Goal: Task Accomplishment & Management: Use online tool/utility

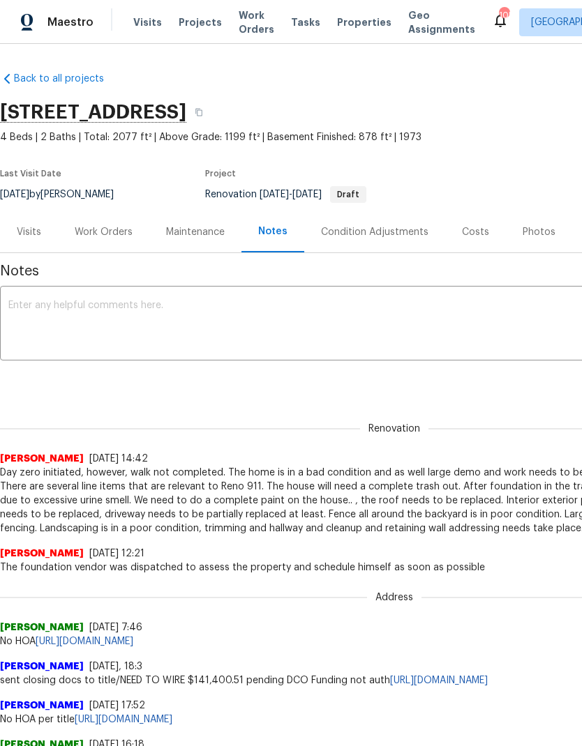
click at [102, 236] on div "Work Orders" at bounding box center [104, 232] width 58 height 14
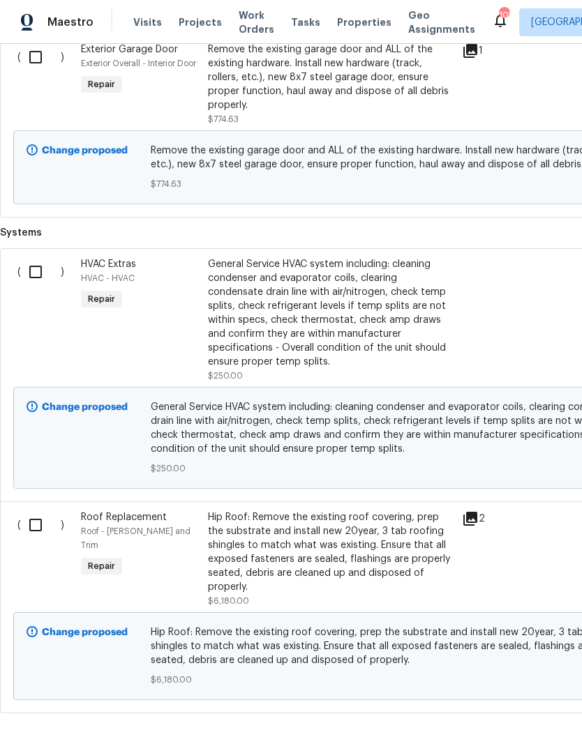
scroll to position [520, 0]
click at [43, 527] on input "checkbox" at bounding box center [41, 524] width 40 height 29
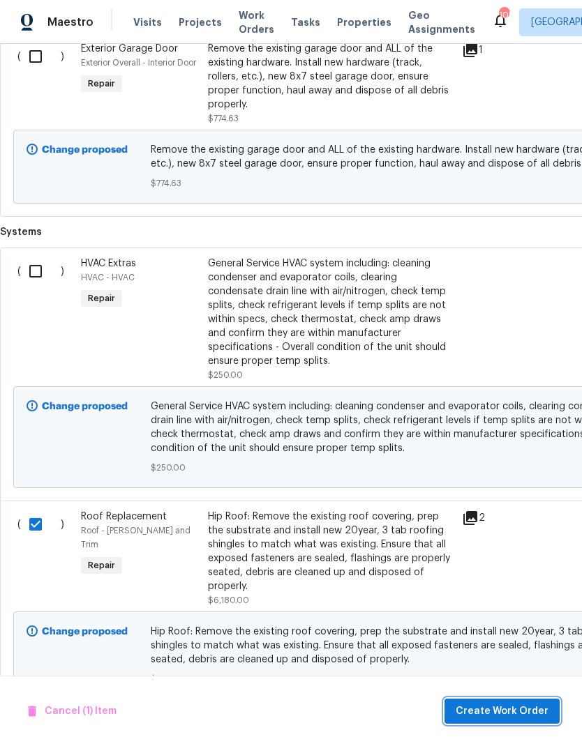
click at [518, 714] on span "Create Work Order" at bounding box center [502, 711] width 93 height 17
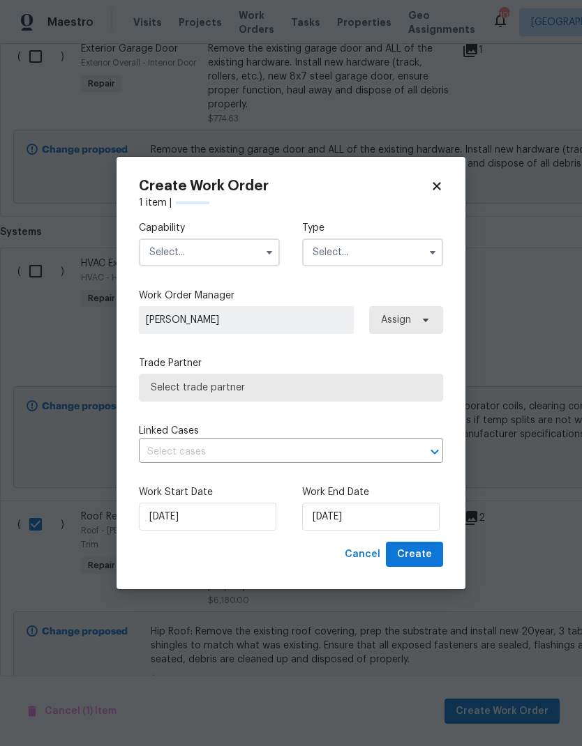
checkbox input "false"
click at [213, 257] on input "text" at bounding box center [209, 253] width 141 height 28
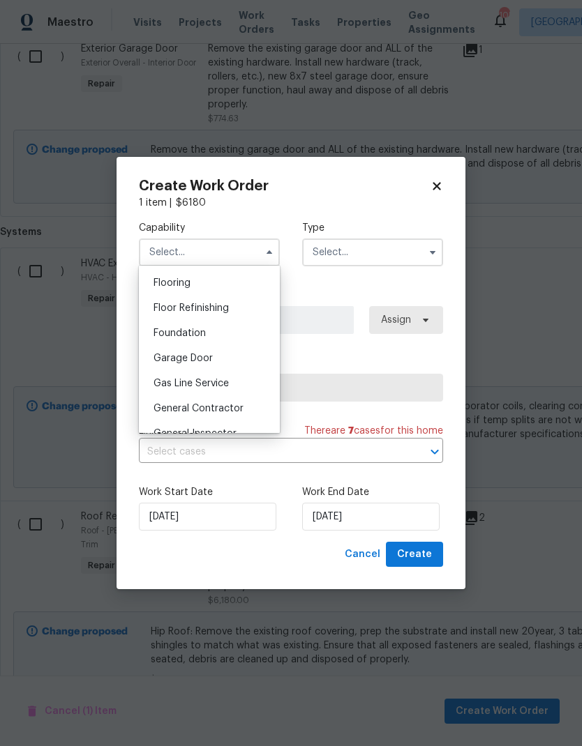
scroll to position [525, 0]
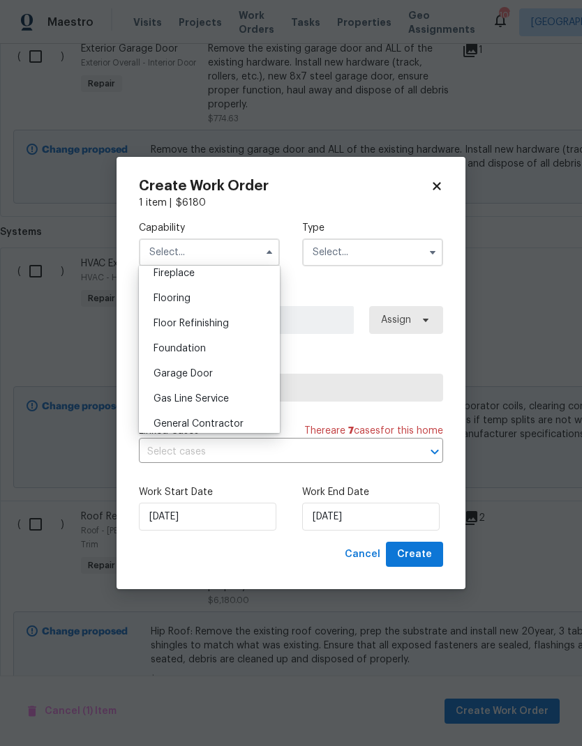
click at [234, 428] on span "General Contractor" at bounding box center [198, 424] width 90 height 10
type input "General Contractor"
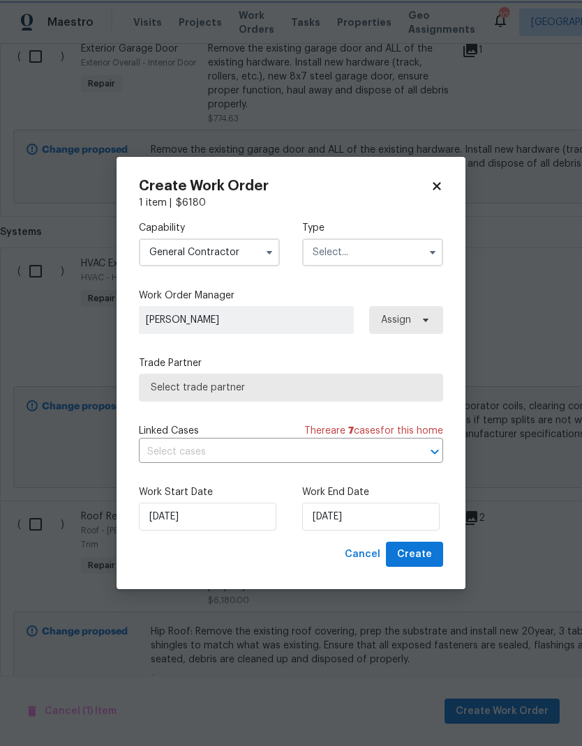
scroll to position [557, 0]
click at [364, 251] on input "text" at bounding box center [372, 253] width 141 height 28
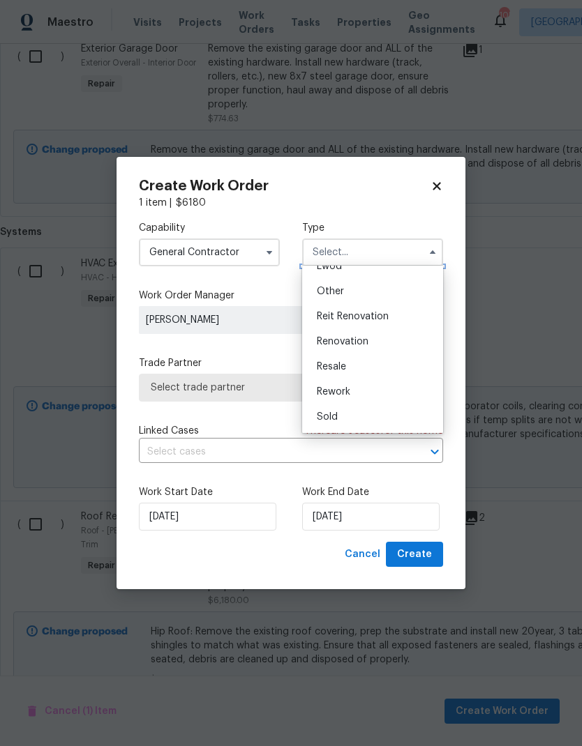
scroll to position [166, 0]
click at [380, 342] on div "Renovation" at bounding box center [373, 341] width 134 height 25
type input "Renovation"
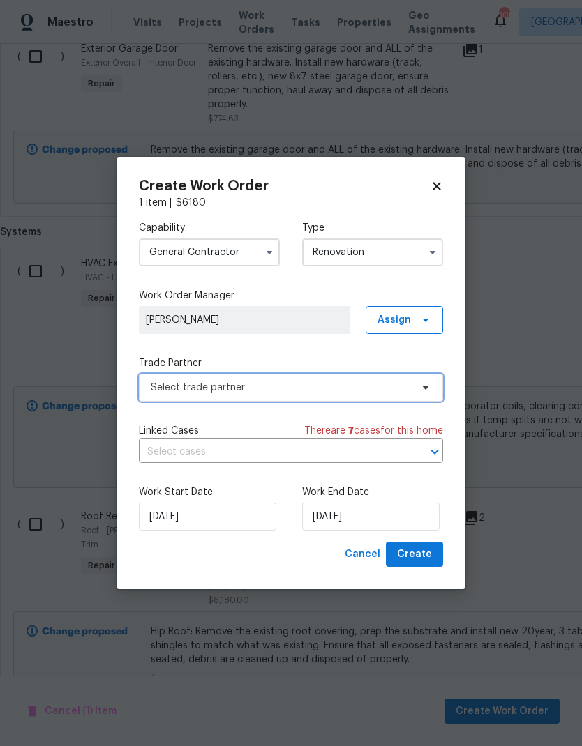
click at [354, 391] on span "Select trade partner" at bounding box center [281, 388] width 260 height 14
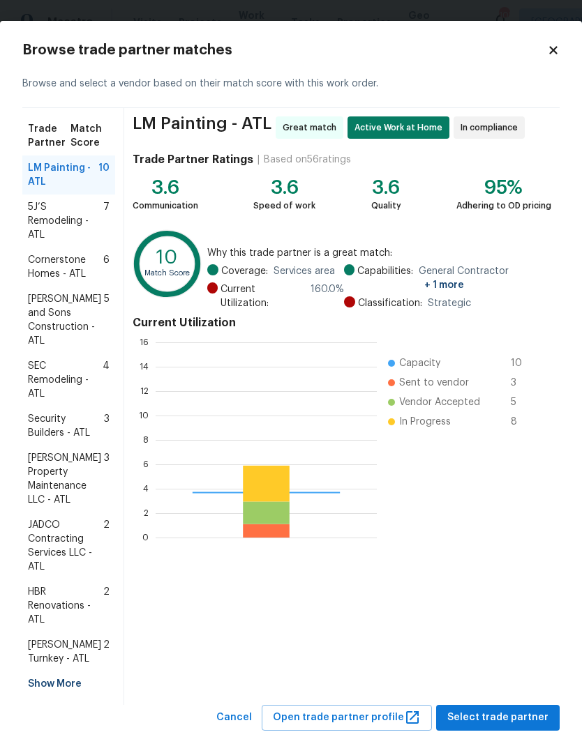
scroll to position [195, 221]
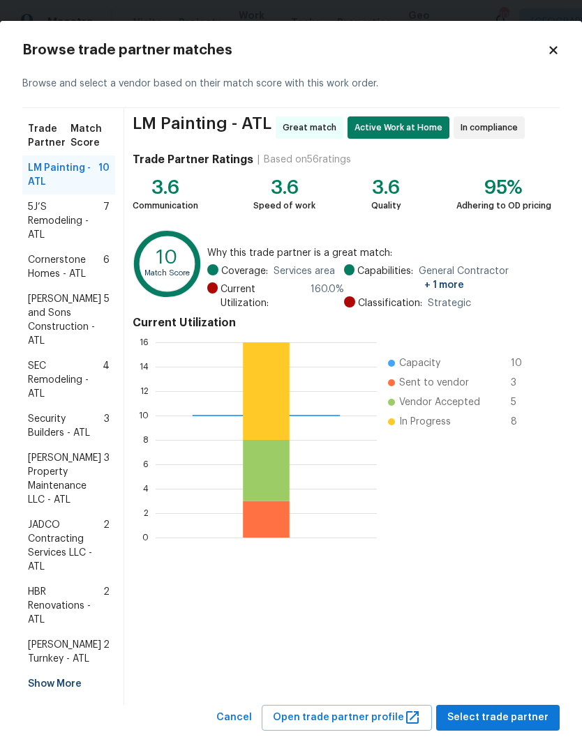
click at [67, 451] on span "[PERSON_NAME] Property Maintenance LLC - ATL" at bounding box center [66, 479] width 76 height 56
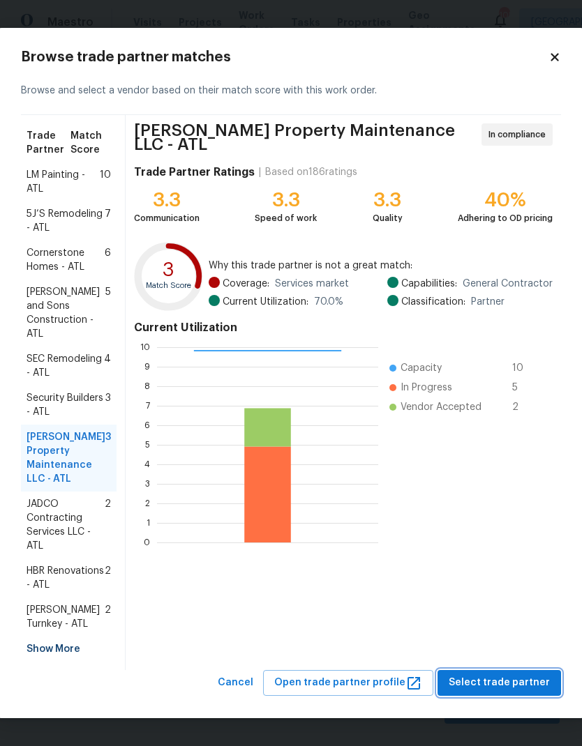
click at [511, 691] on span "Select trade partner" at bounding box center [499, 683] width 101 height 17
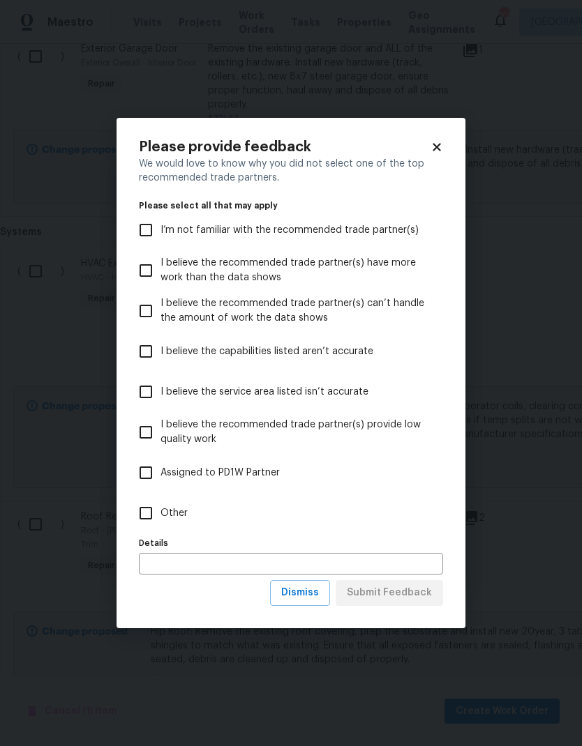
click at [181, 513] on span "Other" at bounding box center [173, 513] width 27 height 15
click at [160, 513] on input "Other" at bounding box center [145, 513] width 29 height 29
checkbox input "true"
click at [405, 598] on span "Submit Feedback" at bounding box center [389, 593] width 85 height 17
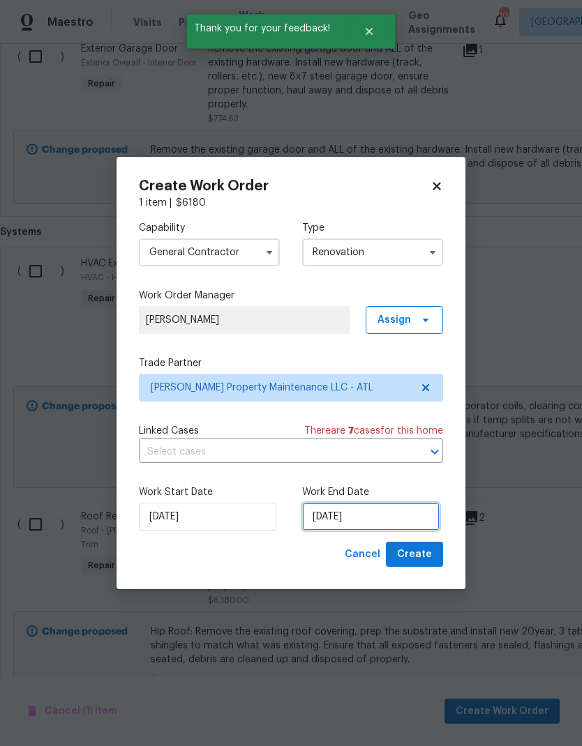
click at [392, 525] on input "[DATE]" at bounding box center [370, 517] width 137 height 28
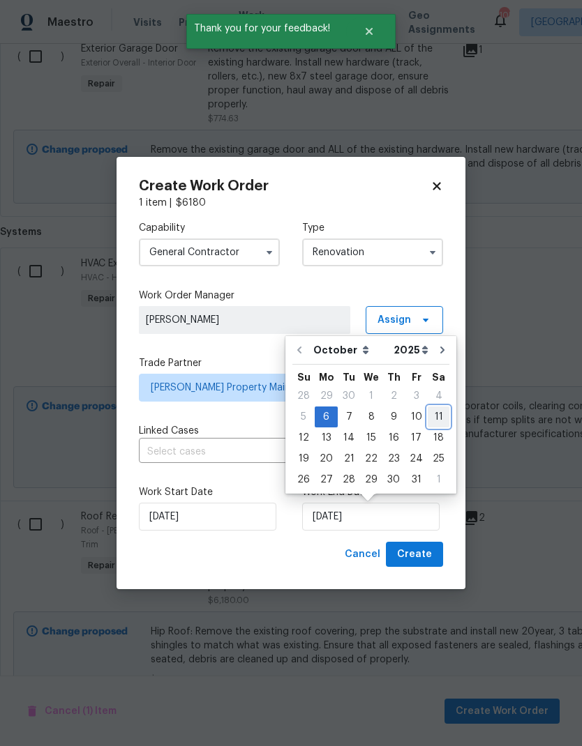
click at [433, 414] on div "11" at bounding box center [439, 417] width 22 height 20
type input "[DATE]"
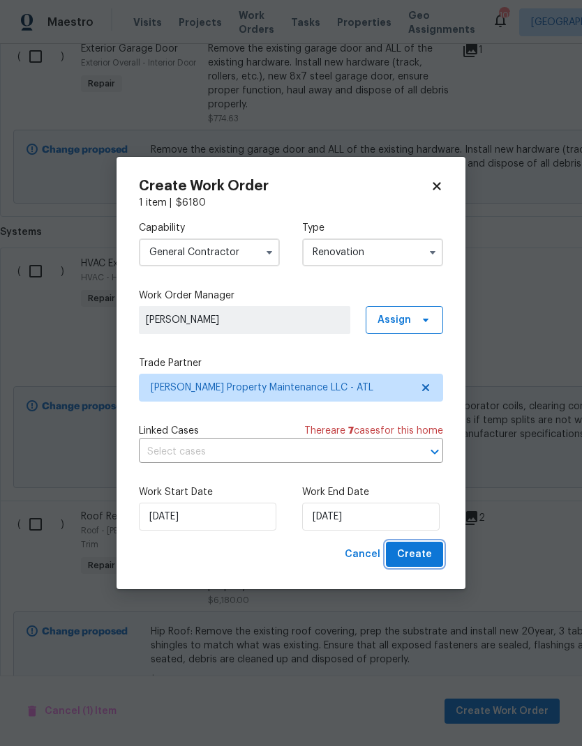
click at [420, 562] on span "Create" at bounding box center [414, 554] width 35 height 17
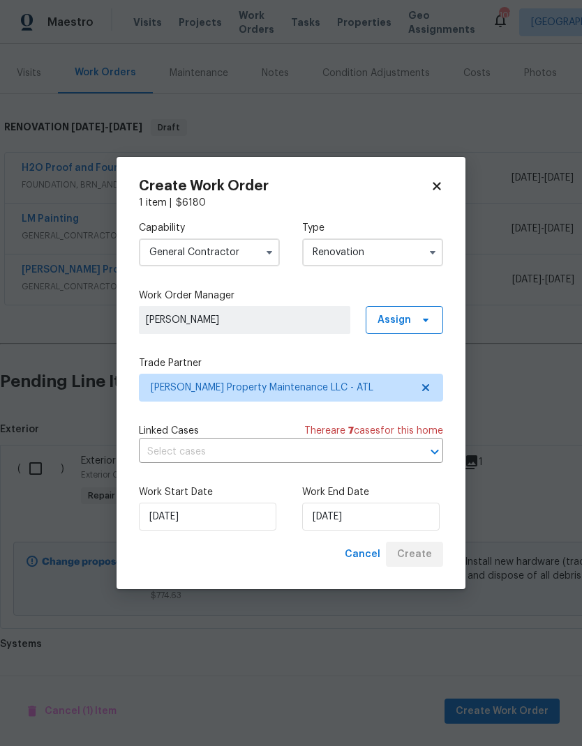
scroll to position [103, 0]
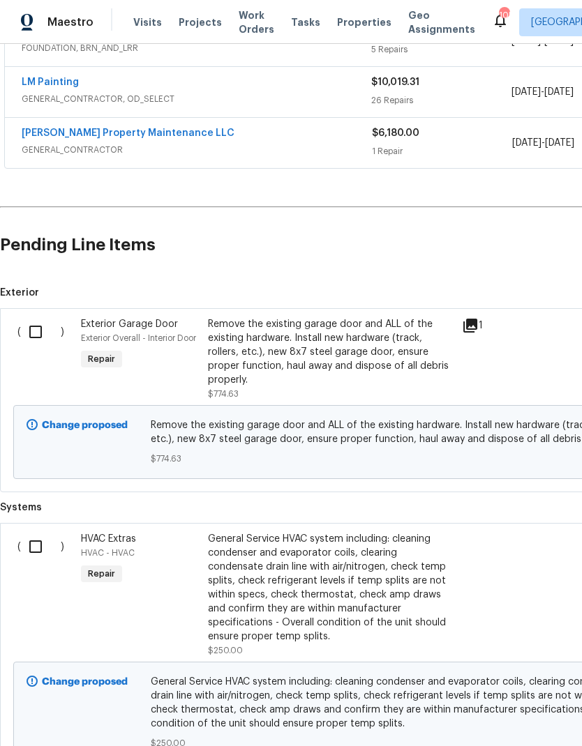
scroll to position [296, 0]
click at [38, 541] on input "checkbox" at bounding box center [41, 546] width 40 height 29
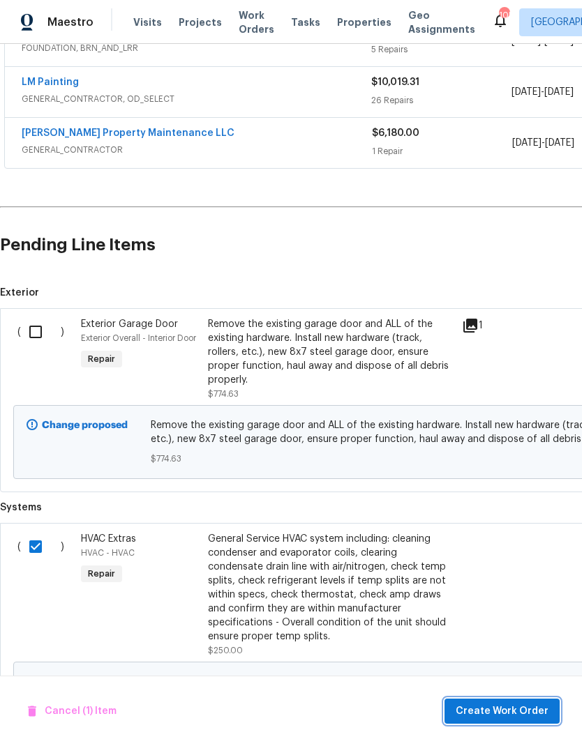
click at [511, 707] on span "Create Work Order" at bounding box center [502, 711] width 93 height 17
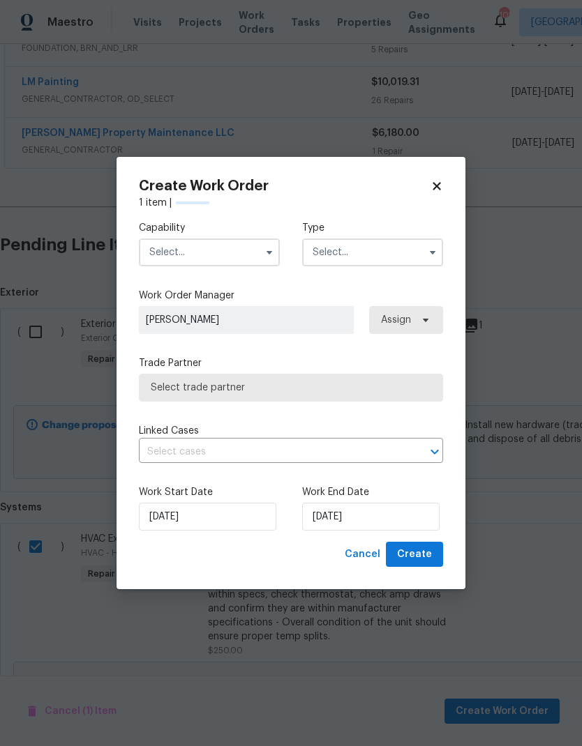
checkbox input "false"
click at [215, 242] on input "text" at bounding box center [209, 253] width 141 height 28
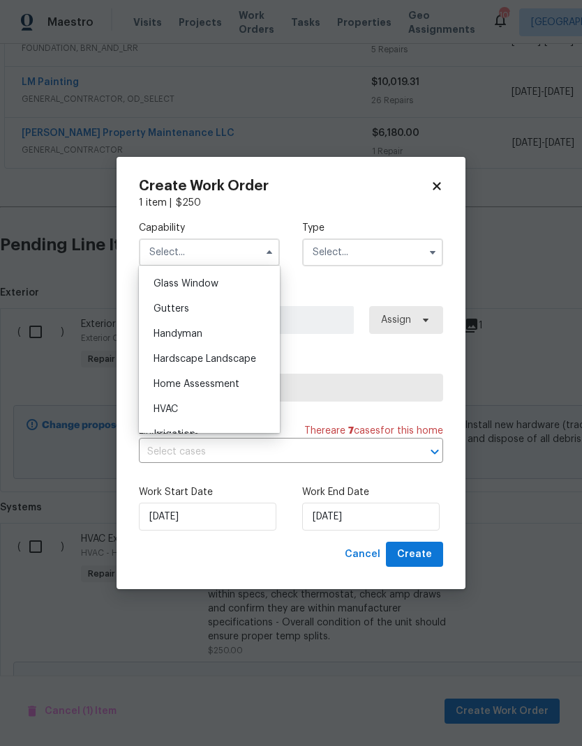
scroll to position [737, 0]
click at [204, 386] on div "HVAC" at bounding box center [209, 387] width 134 height 25
type input "HVAC"
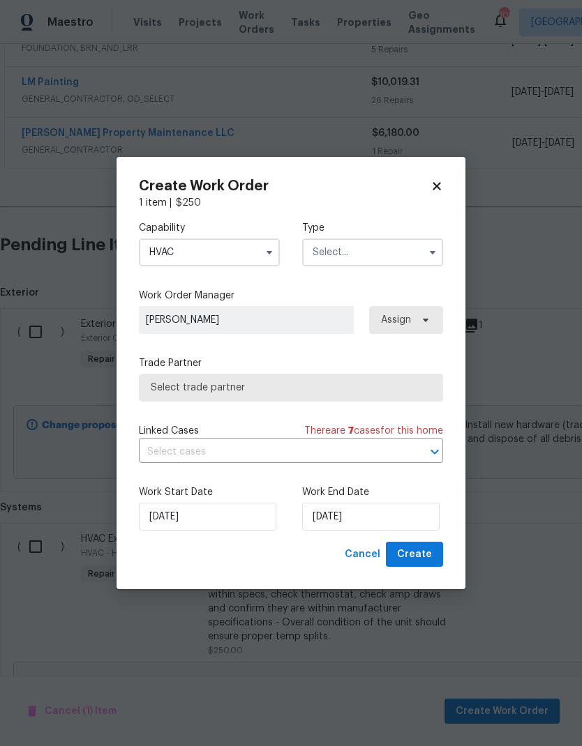
click at [370, 251] on input "text" at bounding box center [372, 253] width 141 height 28
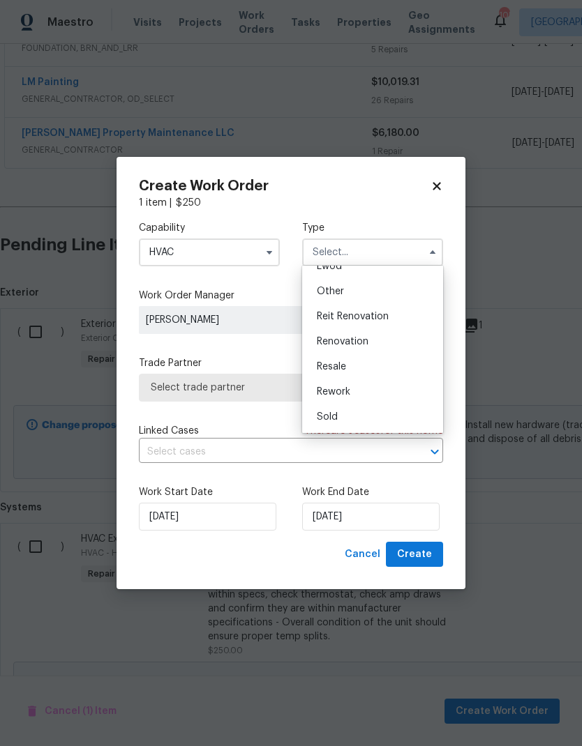
scroll to position [166, 0]
click at [379, 347] on div "Renovation" at bounding box center [373, 341] width 134 height 25
type input "Renovation"
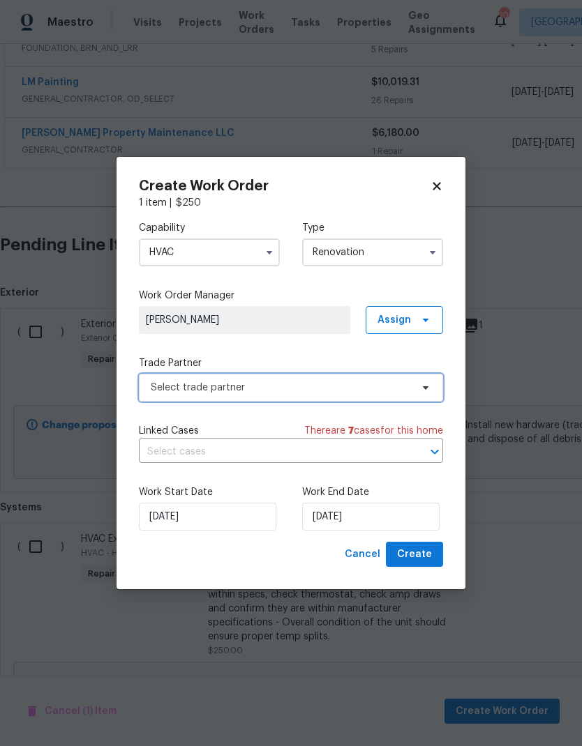
click at [348, 384] on span "Select trade partner" at bounding box center [281, 388] width 260 height 14
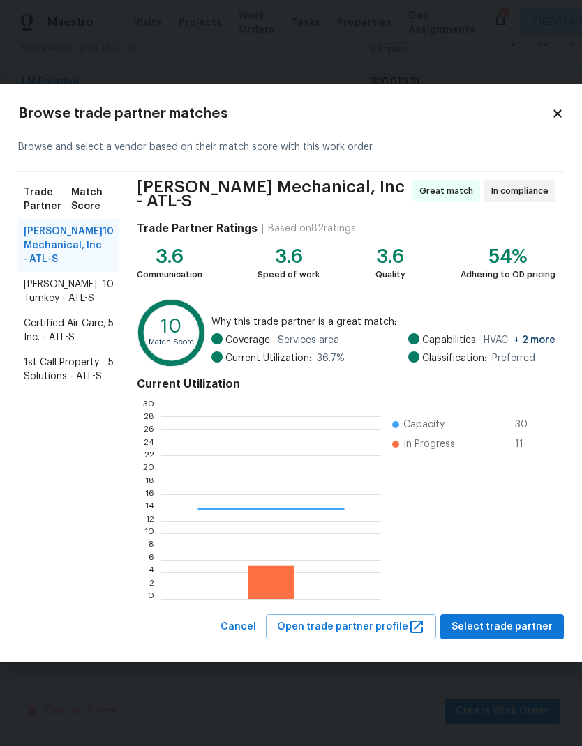
scroll to position [195, 219]
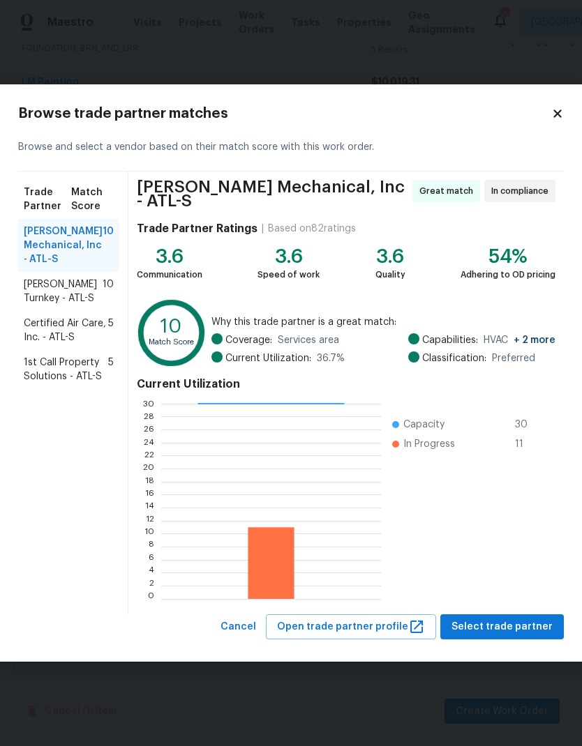
click at [88, 283] on span "Davis Turnkey - ATL-S" at bounding box center [63, 292] width 79 height 28
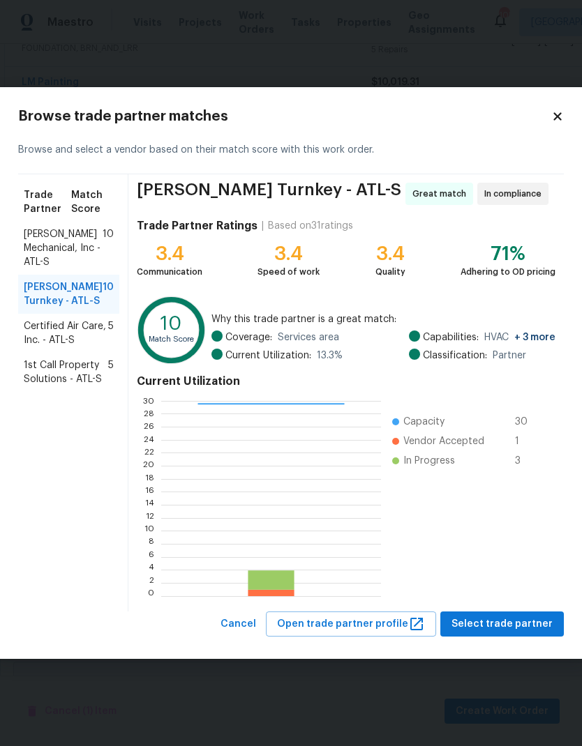
click at [507, 622] on span "Select trade partner" at bounding box center [501, 624] width 101 height 17
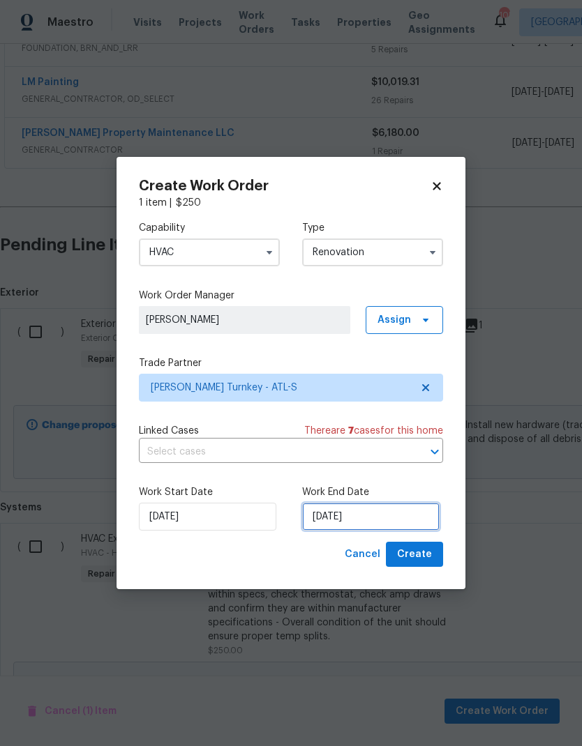
click at [385, 518] on input "[DATE]" at bounding box center [370, 517] width 137 height 28
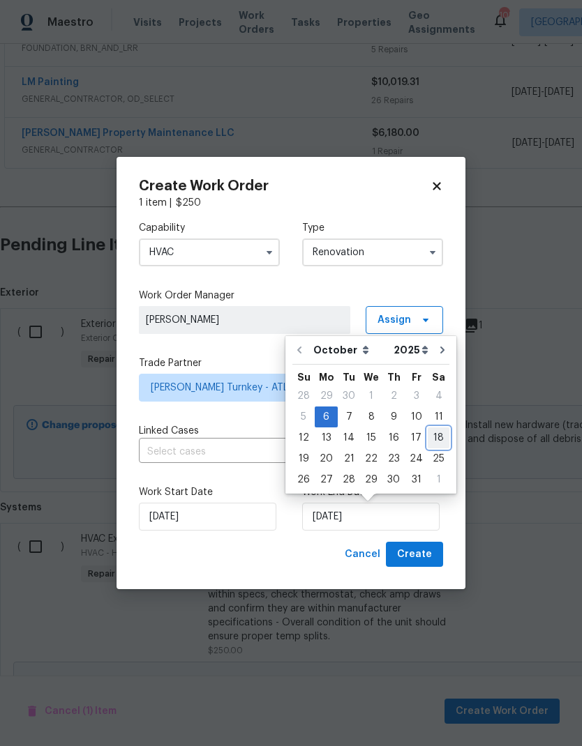
click at [437, 437] on div "18" at bounding box center [439, 438] width 22 height 20
type input "10/18/2025"
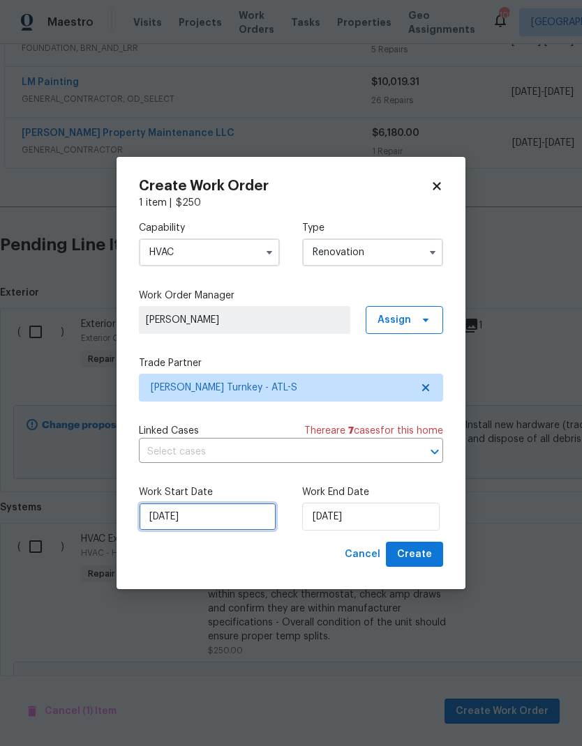
click at [227, 518] on input "[DATE]" at bounding box center [207, 517] width 137 height 28
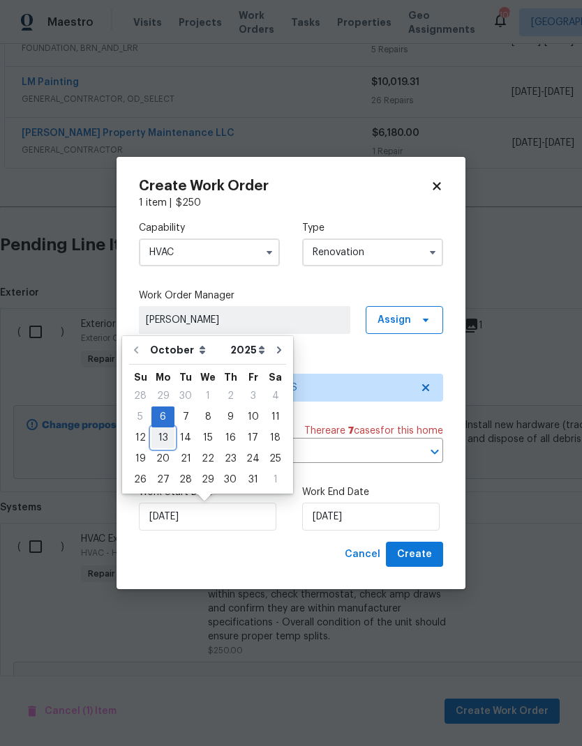
click at [158, 440] on div "13" at bounding box center [162, 438] width 23 height 20
type input "10/13/2025"
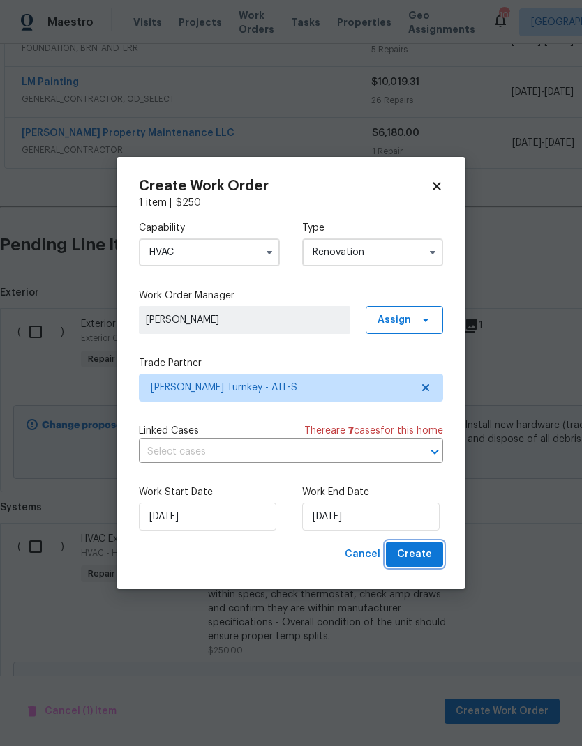
click at [422, 564] on button "Create" at bounding box center [414, 555] width 57 height 26
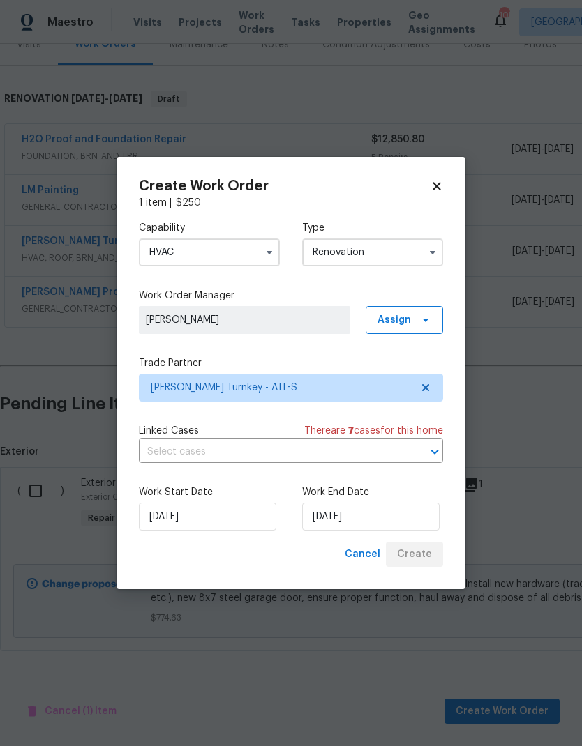
scroll to position [132, 0]
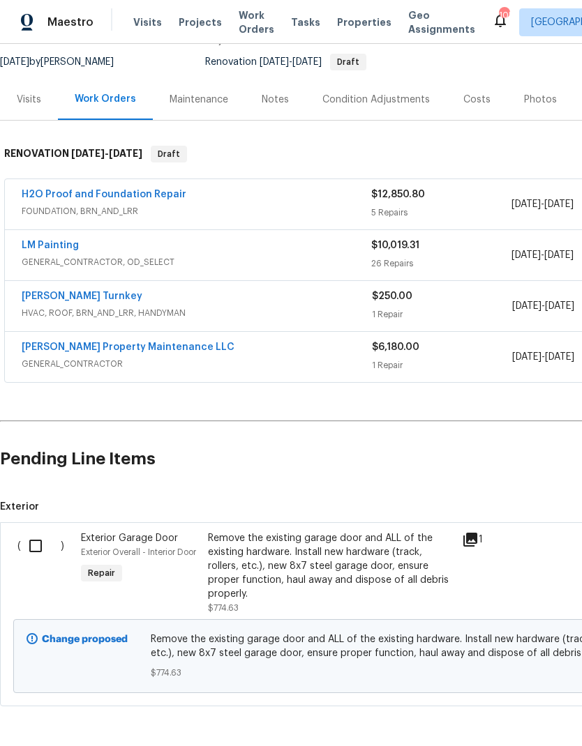
scroll to position [132, 0]
click at [36, 549] on input "checkbox" at bounding box center [41, 546] width 40 height 29
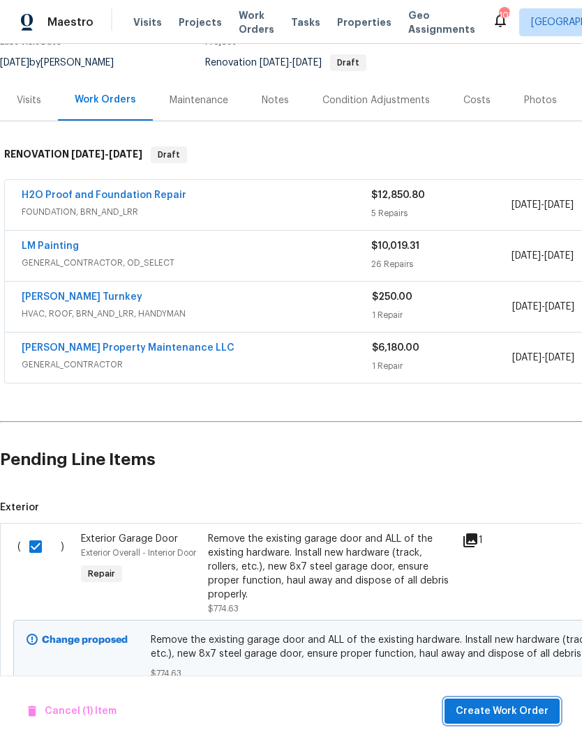
click at [506, 716] on span "Create Work Order" at bounding box center [502, 711] width 93 height 17
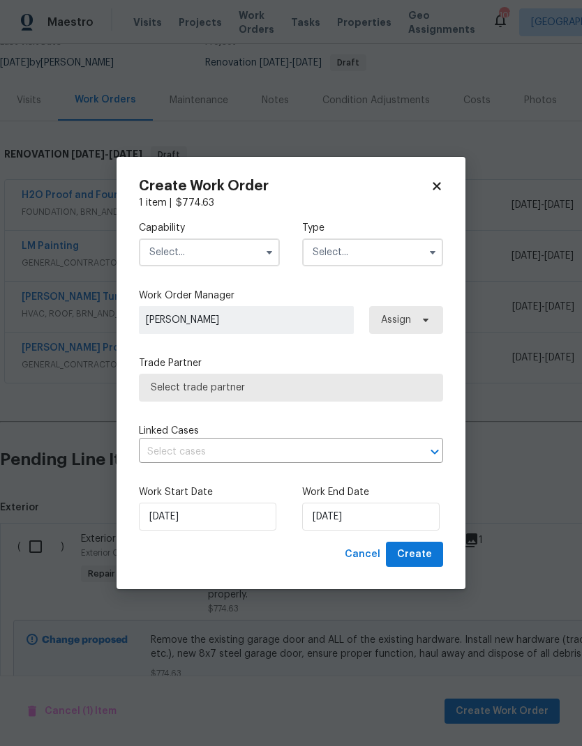
checkbox input "false"
click at [209, 240] on input "text" at bounding box center [209, 253] width 141 height 28
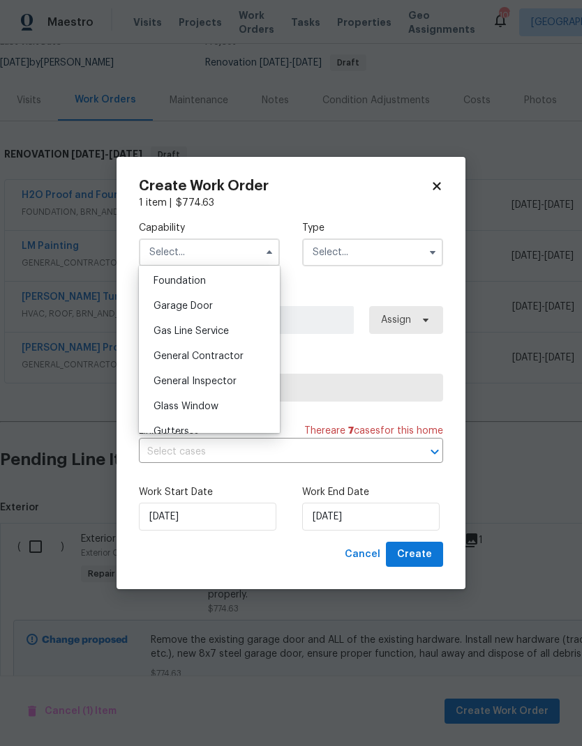
scroll to position [604, 0]
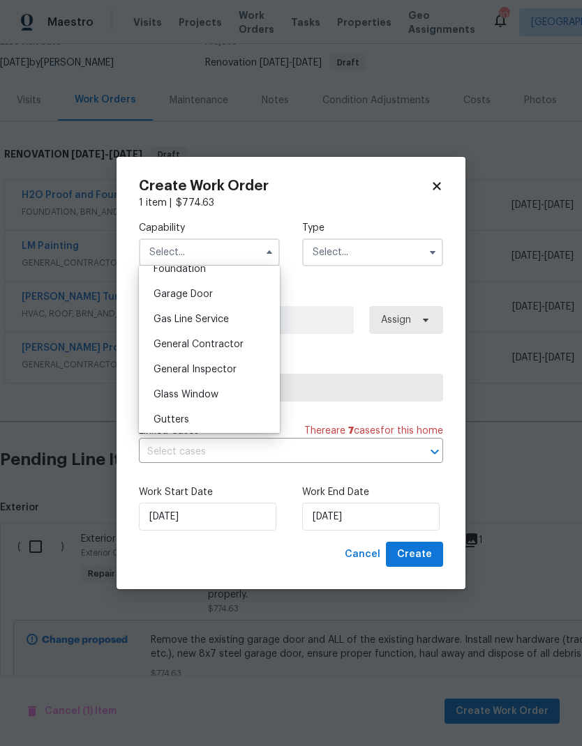
click at [218, 297] on div "Garage Door" at bounding box center [209, 294] width 134 height 25
type input "Garage Door"
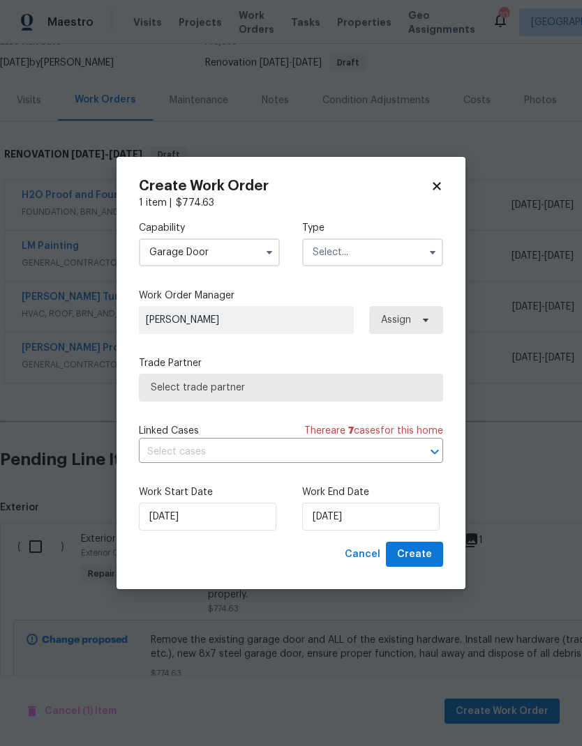
click at [370, 252] on input "text" at bounding box center [372, 253] width 141 height 28
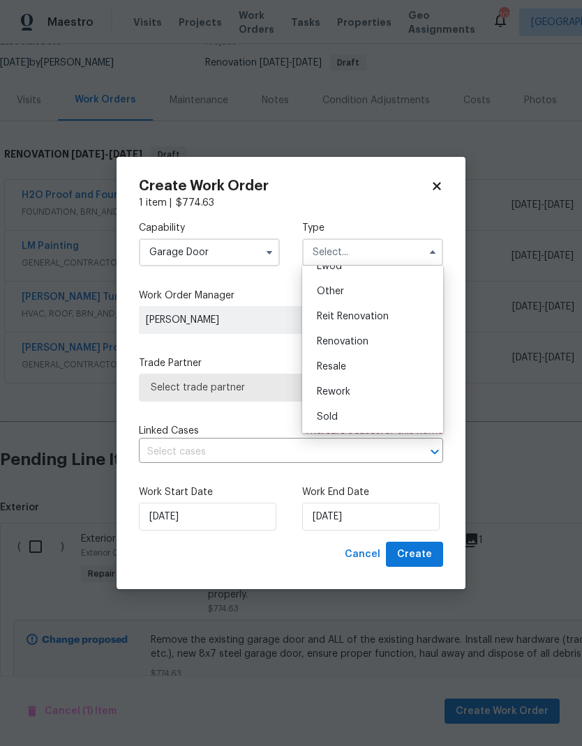
scroll to position [166, 0]
click at [366, 347] on div "Renovation" at bounding box center [373, 341] width 134 height 25
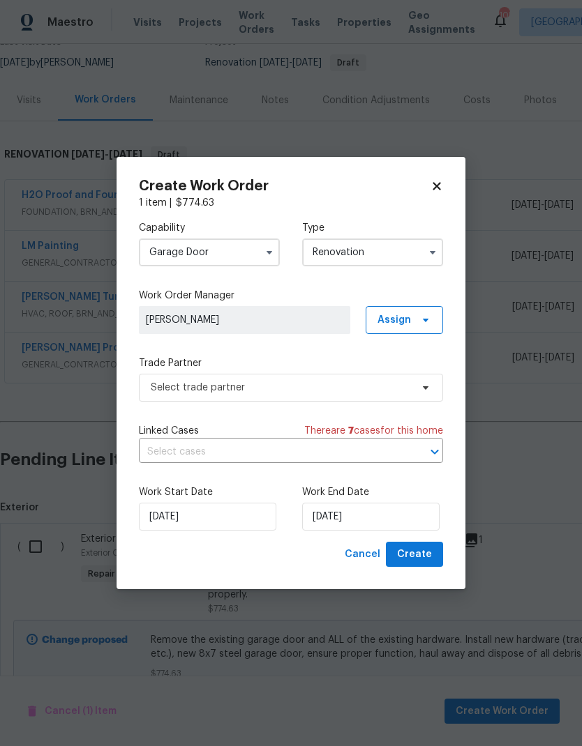
type input "Renovation"
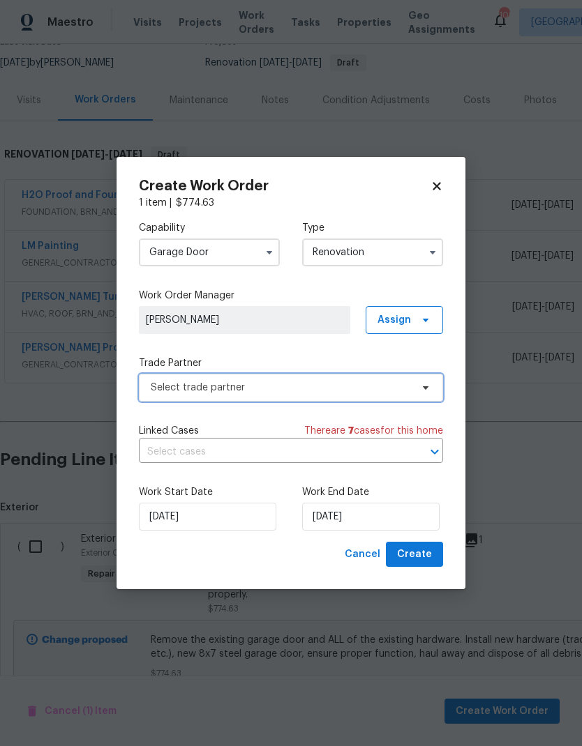
click at [340, 382] on span "Select trade partner" at bounding box center [281, 388] width 260 height 14
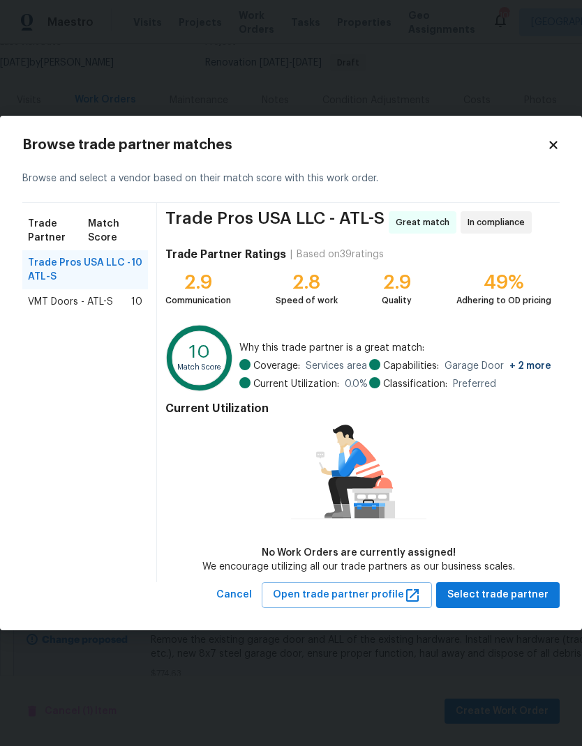
click at [78, 299] on span "VMT Doors - ATL-S" at bounding box center [70, 302] width 85 height 14
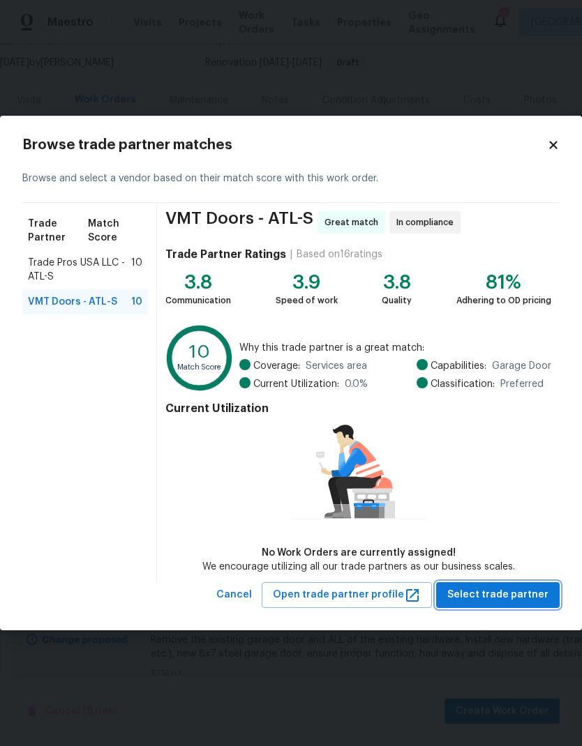
click at [512, 599] on span "Select trade partner" at bounding box center [497, 595] width 101 height 17
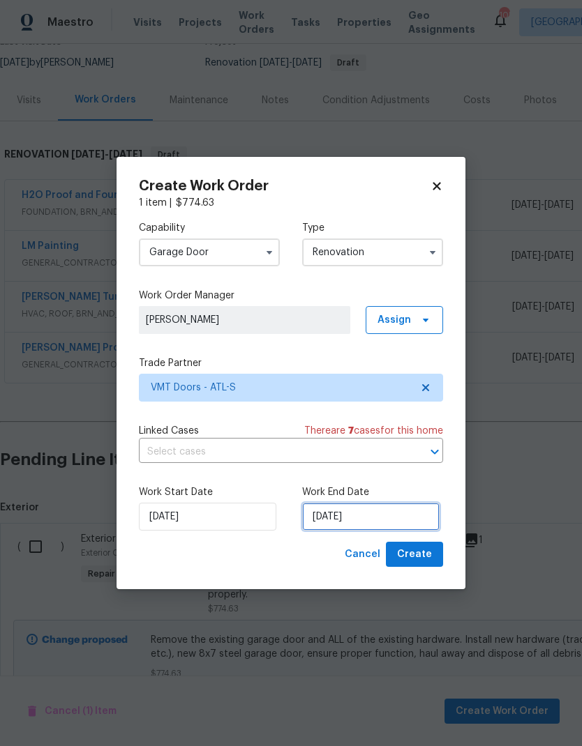
click at [382, 522] on input "[DATE]" at bounding box center [370, 517] width 137 height 28
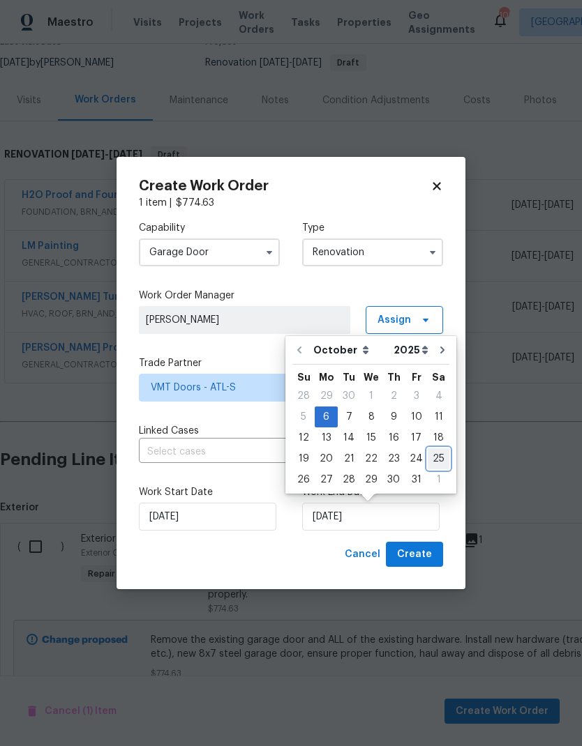
click at [434, 459] on div "25" at bounding box center [439, 459] width 22 height 20
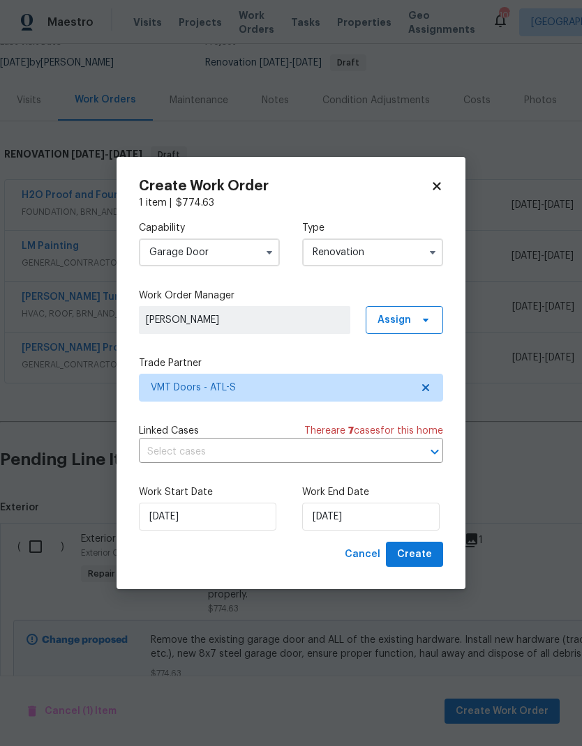
type input "10/25/2025"
click at [227, 522] on input "[DATE]" at bounding box center [207, 517] width 137 height 28
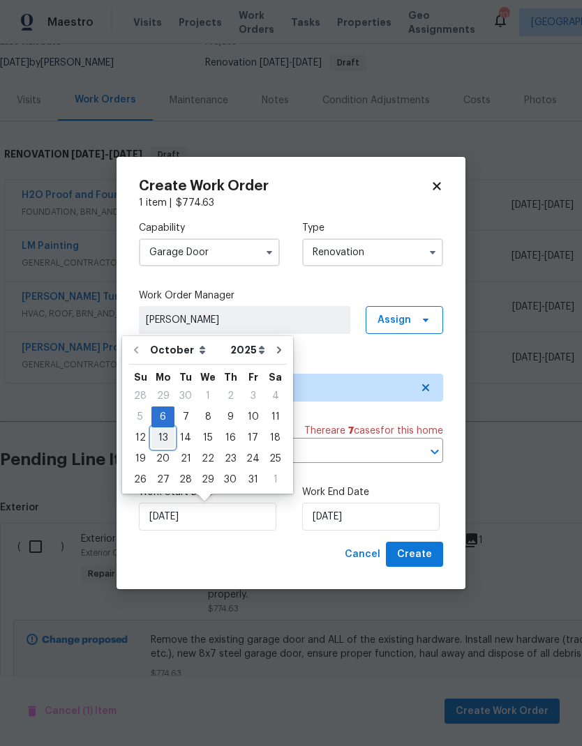
click at [163, 436] on div "13" at bounding box center [162, 438] width 23 height 20
type input "10/13/2025"
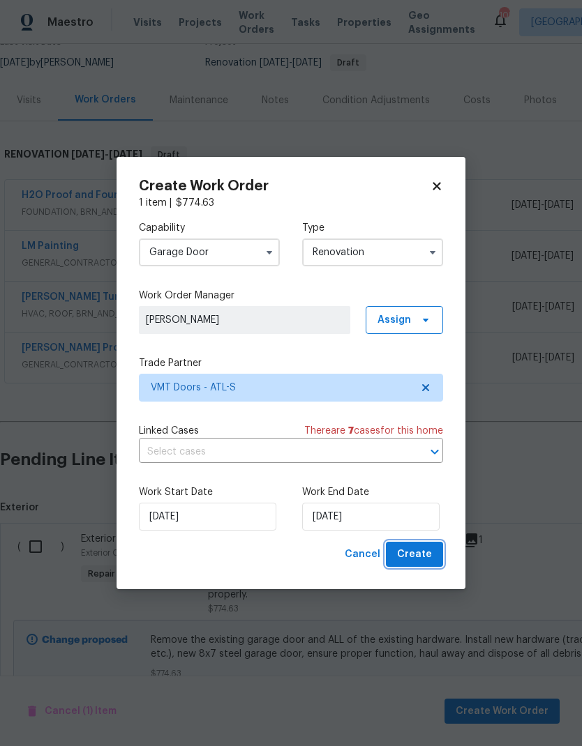
click at [412, 553] on span "Create" at bounding box center [414, 554] width 35 height 17
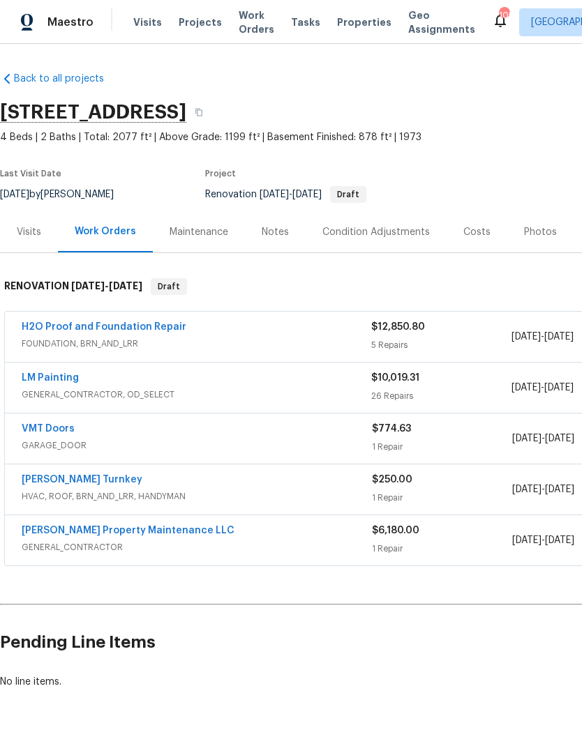
click at [276, 232] on div "Notes" at bounding box center [275, 232] width 27 height 14
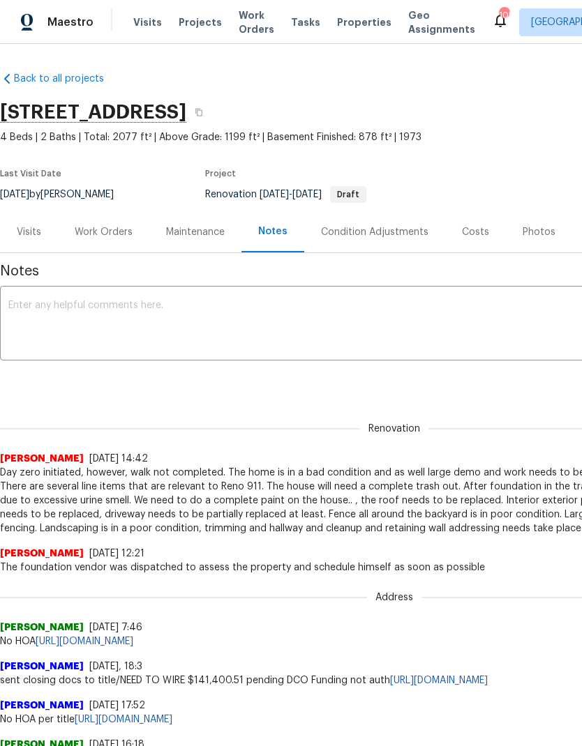
click at [210, 308] on textarea at bounding box center [394, 325] width 772 height 49
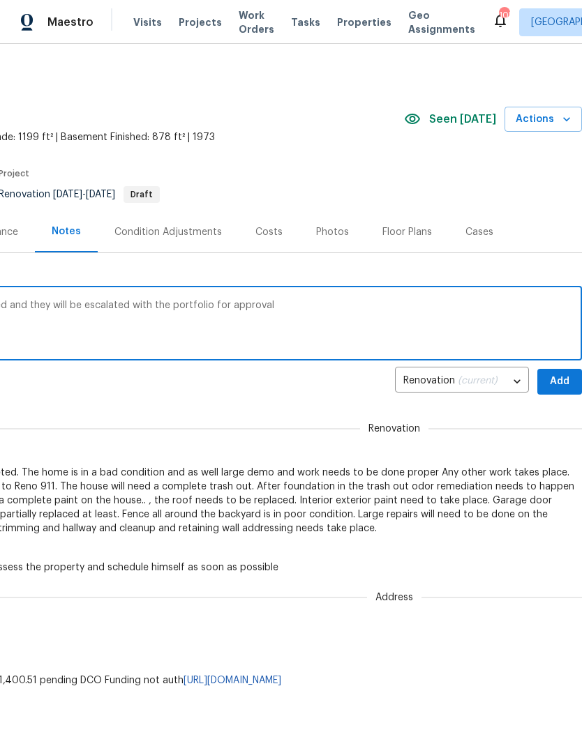
scroll to position [0, 206]
type textarea "Several possible upgrades where pinpointed and they will be escalated with the …"
click at [556, 382] on span "Add" at bounding box center [559, 381] width 22 height 17
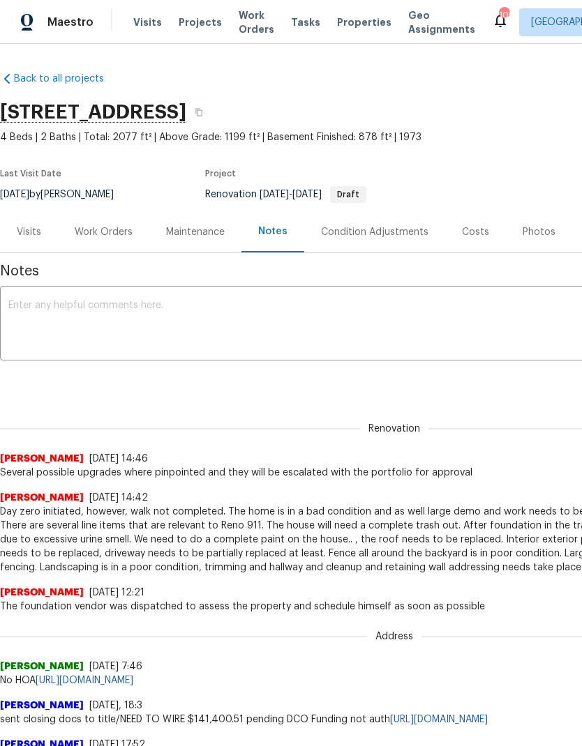
scroll to position [0, 0]
click at [97, 230] on div "Work Orders" at bounding box center [104, 232] width 58 height 14
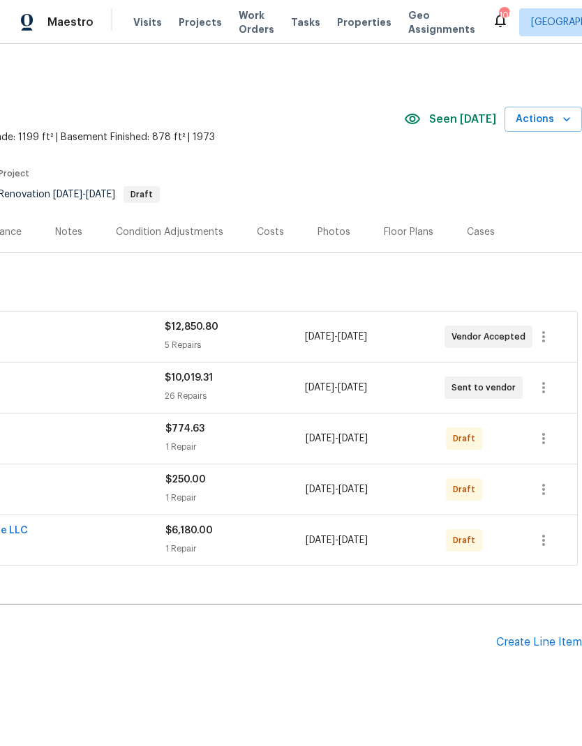
scroll to position [0, 206]
click at [546, 539] on icon "button" at bounding box center [543, 540] width 17 height 17
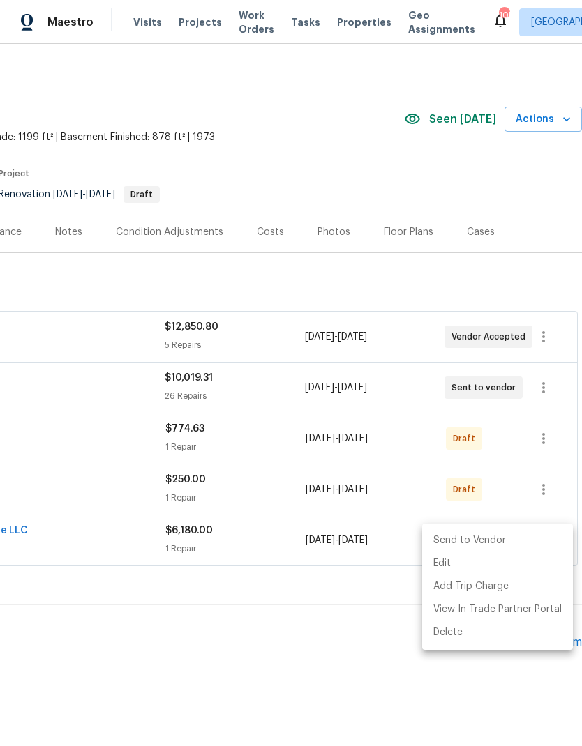
click at [495, 538] on li "Send to Vendor" at bounding box center [497, 540] width 151 height 23
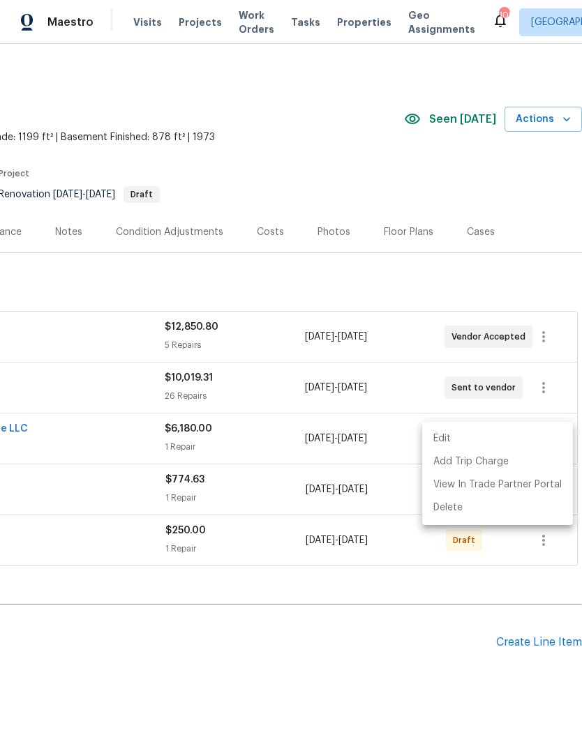
click at [390, 278] on div at bounding box center [291, 373] width 582 height 746
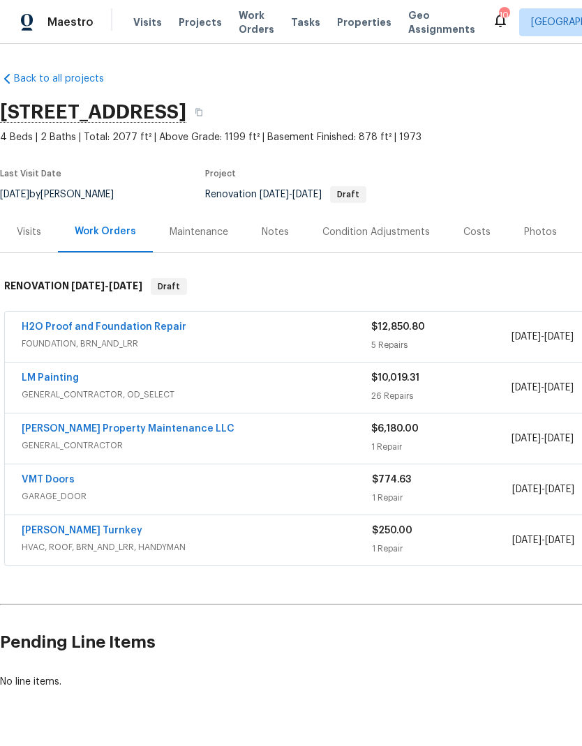
scroll to position [0, 0]
